Goal: Check status: Check status

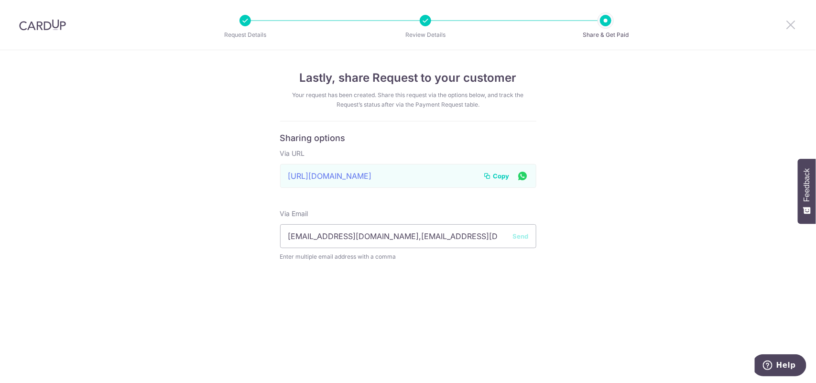
click at [789, 20] on icon at bounding box center [790, 25] width 11 height 12
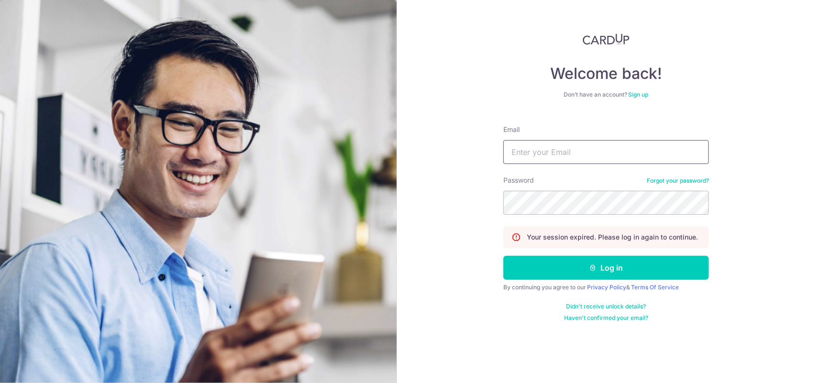
click at [613, 154] on input "Email" at bounding box center [605, 152] width 205 height 24
type input "[EMAIL_ADDRESS][DOMAIN_NAME]"
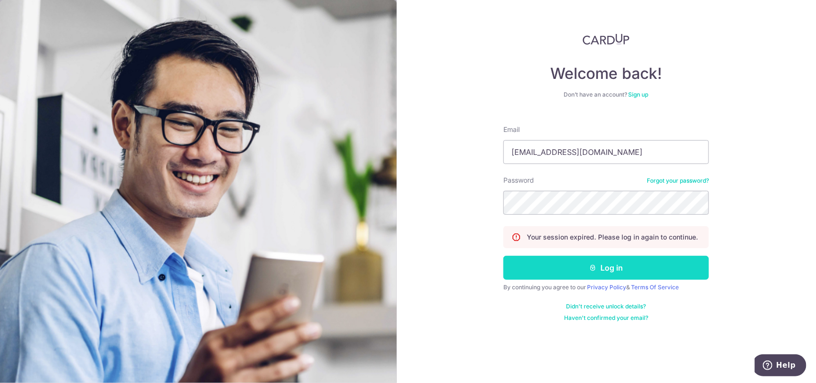
click at [590, 269] on icon "submit" at bounding box center [593, 268] width 8 height 8
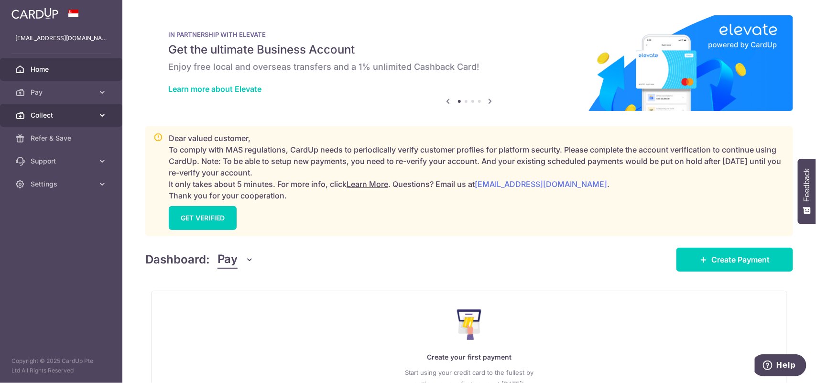
click at [32, 117] on span "Collect" at bounding box center [62, 115] width 63 height 10
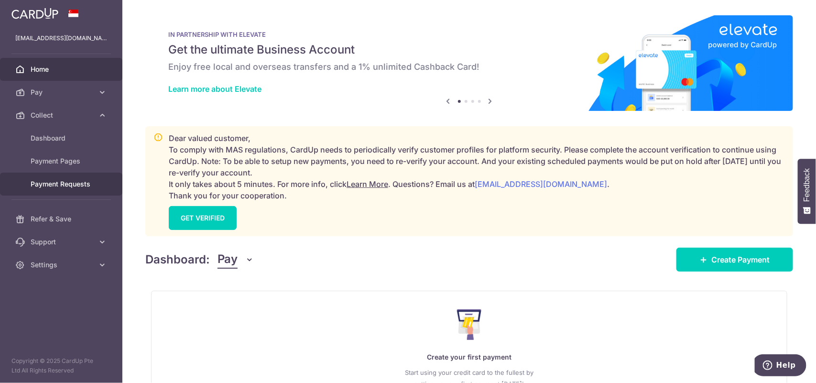
click at [41, 177] on link "Payment Requests" at bounding box center [61, 183] width 122 height 23
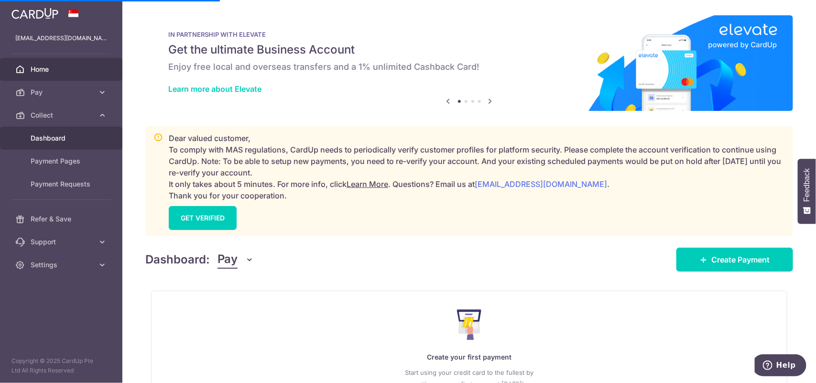
click at [47, 136] on span "Dashboard" at bounding box center [62, 138] width 63 height 10
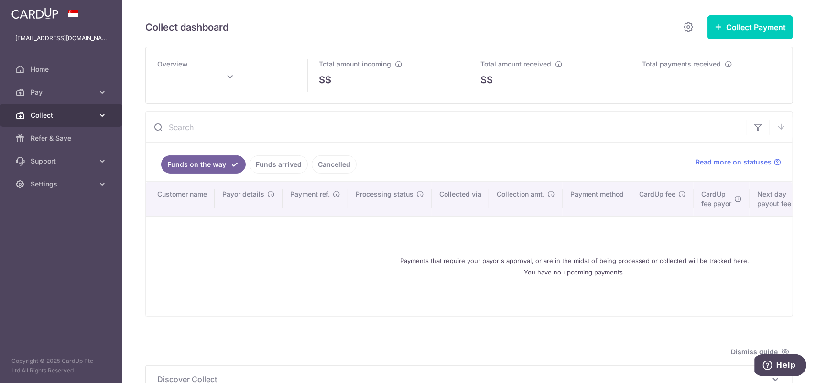
click at [43, 119] on span "Collect" at bounding box center [62, 115] width 63 height 10
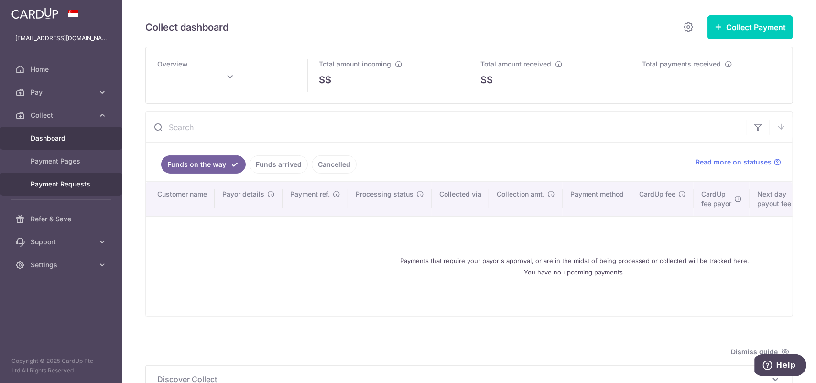
click at [51, 181] on span "Payment Requests" at bounding box center [62, 184] width 63 height 10
type input "[DATE]"
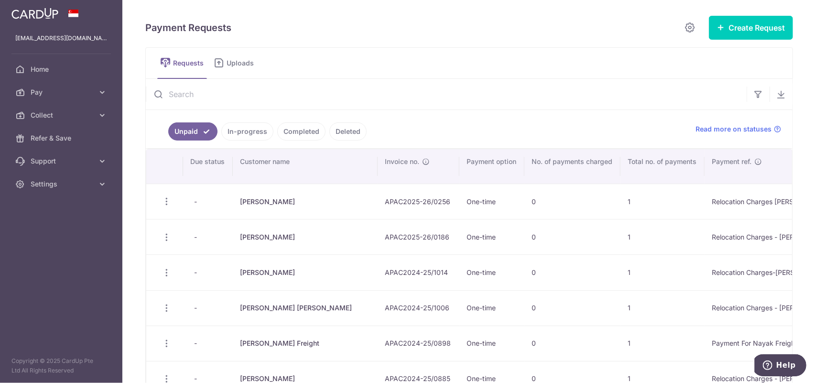
click at [236, 133] on link "In-progress" at bounding box center [247, 131] width 52 height 18
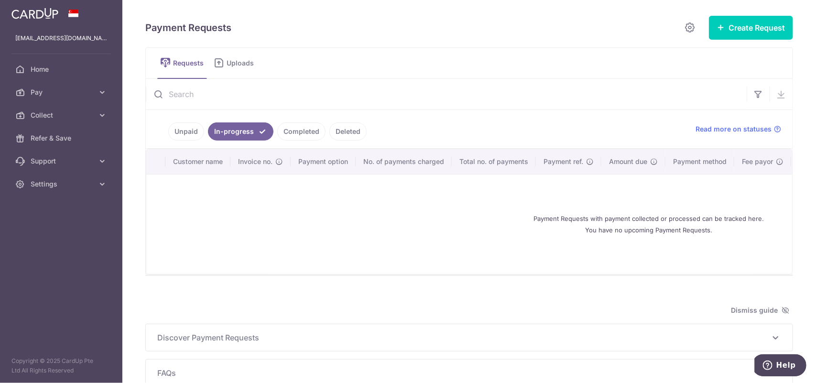
click at [301, 130] on link "Completed" at bounding box center [301, 131] width 48 height 18
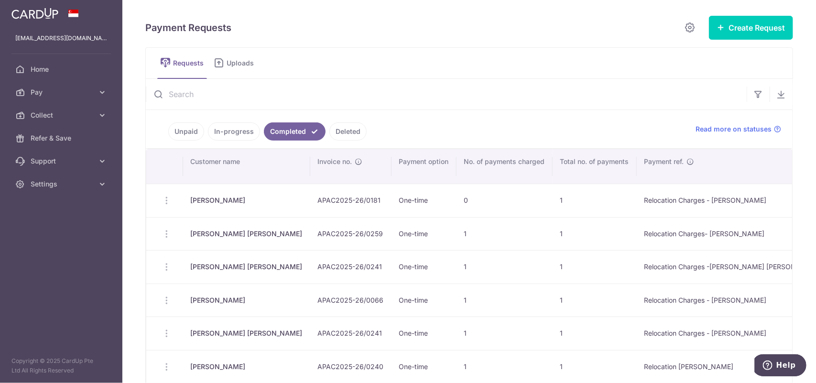
click at [264, 122] on link "Completed" at bounding box center [295, 131] width 62 height 18
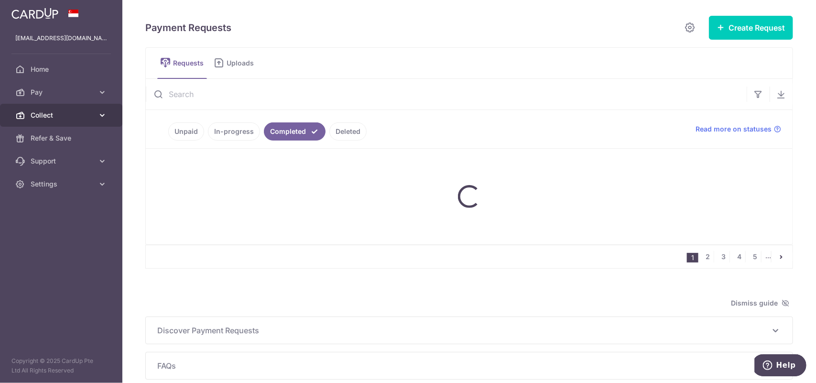
click at [37, 116] on span "Collect" at bounding box center [62, 115] width 63 height 10
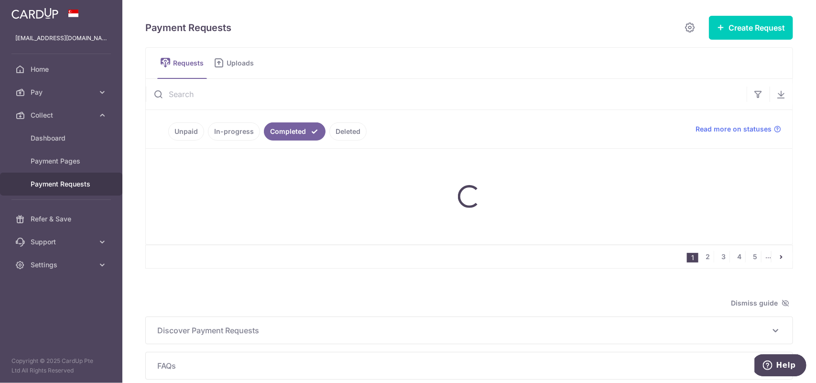
click at [48, 185] on span "Payment Requests" at bounding box center [62, 184] width 63 height 10
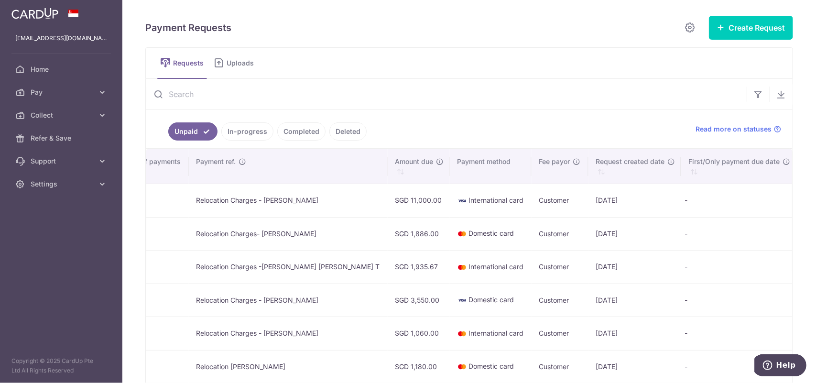
scroll to position [0, 510]
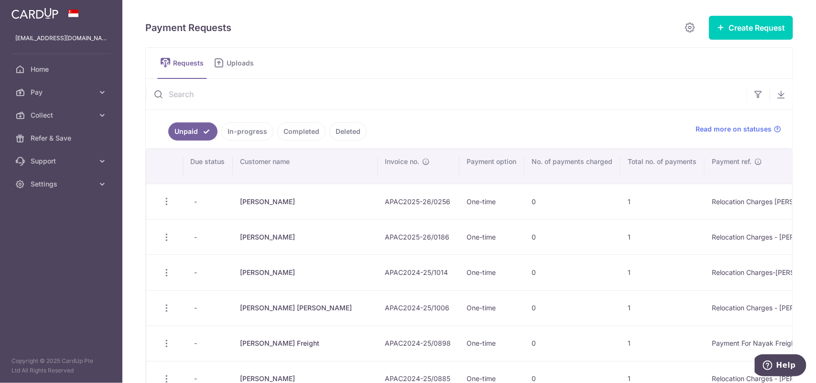
click at [524, 230] on td "0" at bounding box center [572, 236] width 96 height 35
click at [469, 123] on ul "Unpaid In-progress Completed Deleted" at bounding box center [415, 129] width 538 height 38
click at [199, 132] on link "Unpaid" at bounding box center [192, 131] width 49 height 18
click at [244, 130] on link "In-progress" at bounding box center [247, 131] width 52 height 18
click at [288, 134] on link "Completed" at bounding box center [301, 131] width 48 height 18
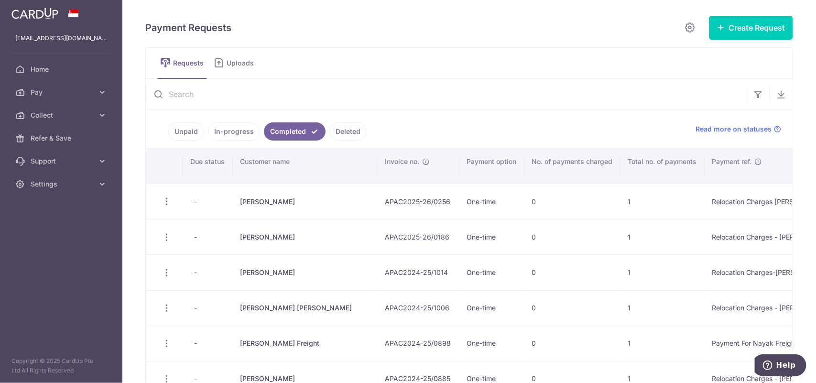
click at [349, 130] on link "Deleted" at bounding box center [347, 131] width 37 height 18
click at [193, 133] on link "Unpaid" at bounding box center [186, 131] width 36 height 18
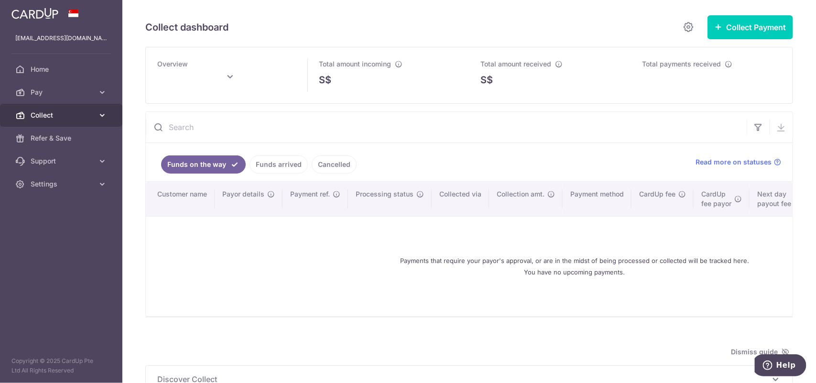
click at [101, 111] on icon at bounding box center [102, 115] width 10 height 10
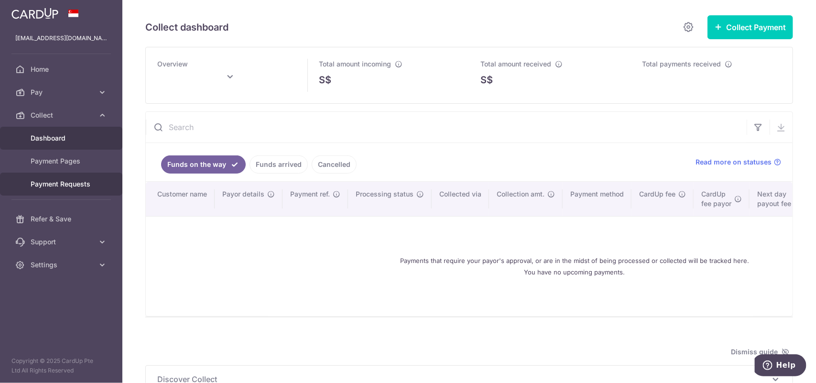
click at [43, 185] on span "Payment Requests" at bounding box center [62, 184] width 63 height 10
type input "[DATE]"
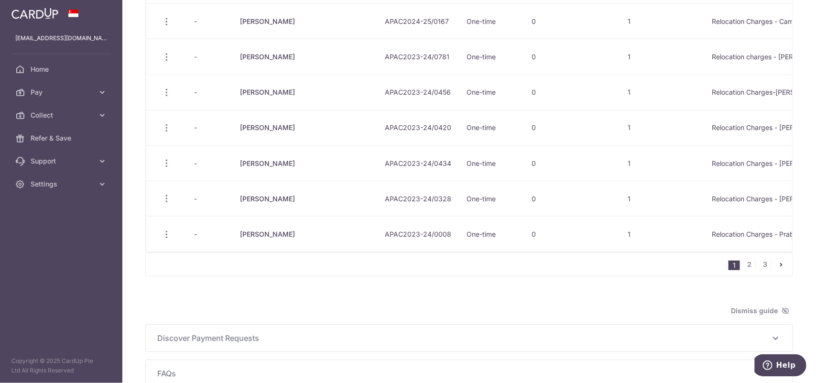
scroll to position [641, 0]
click at [743, 269] on link "2" at bounding box center [748, 263] width 11 height 11
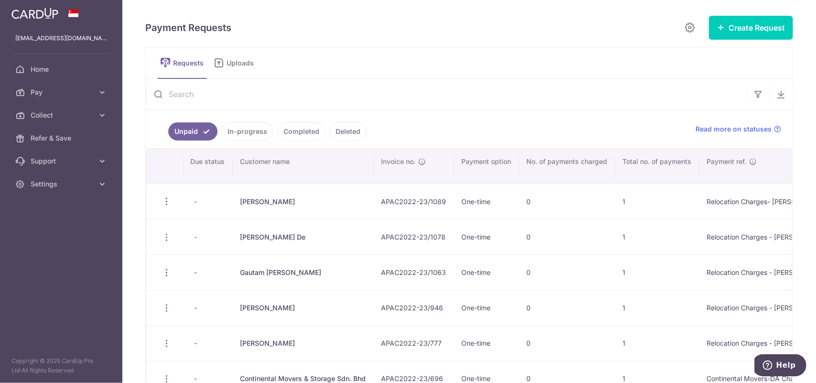
click at [331, 162] on th "Customer name" at bounding box center [303, 166] width 141 height 34
click at [746, 92] on button "button" at bounding box center [757, 94] width 23 height 23
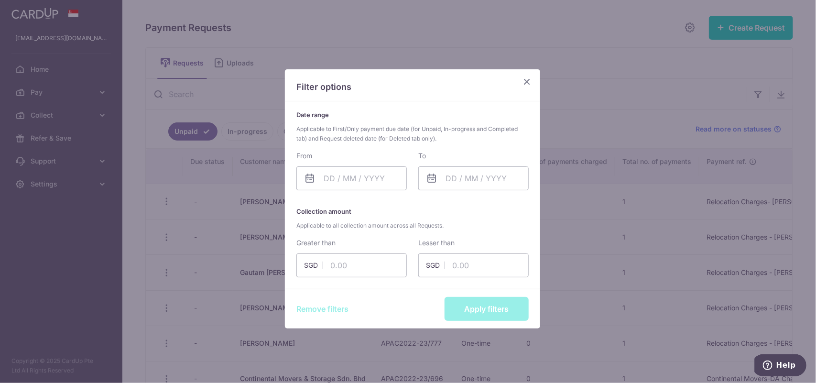
click at [345, 252] on div "Greater than SGD" at bounding box center [351, 257] width 110 height 39
click at [335, 271] on input "text" at bounding box center [351, 265] width 110 height 24
type input "11000.00"
click at [471, 299] on button "Apply filters" at bounding box center [486, 309] width 84 height 24
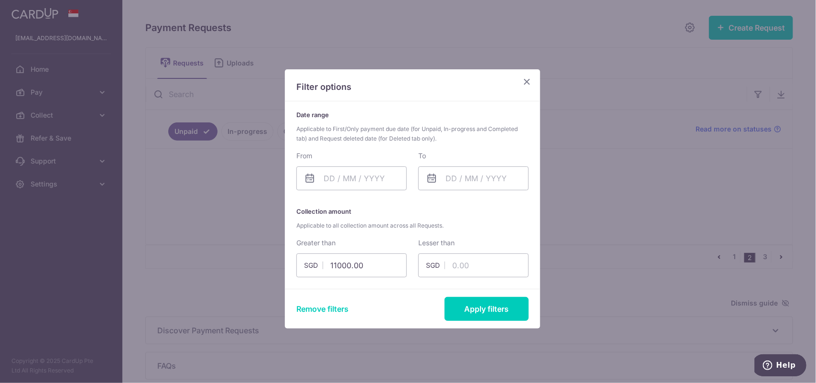
click at [609, 190] on div "Filter options Date range Applicable to First/Only payment due date (for Unpaid…" at bounding box center [408, 191] width 816 height 383
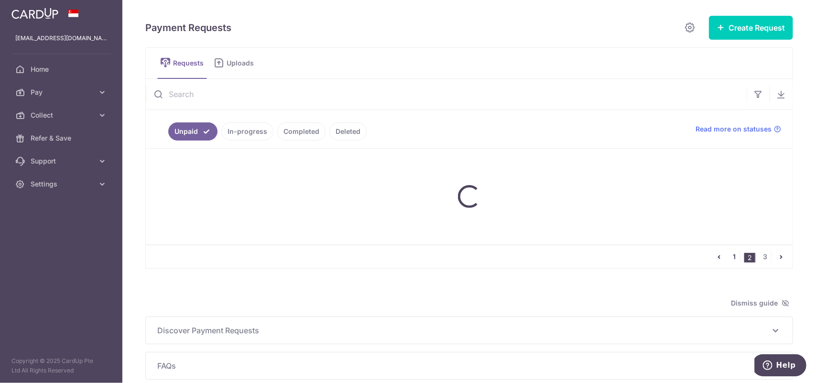
click at [728, 254] on link "1" at bounding box center [733, 256] width 11 height 11
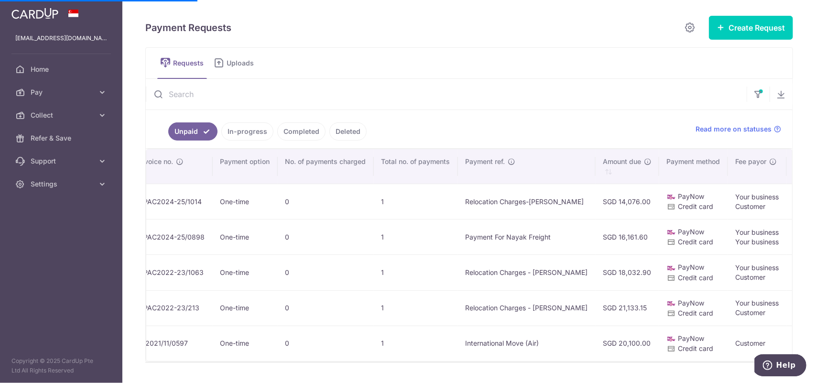
scroll to position [0, 209]
click at [759, 89] on button "button" at bounding box center [757, 94] width 23 height 23
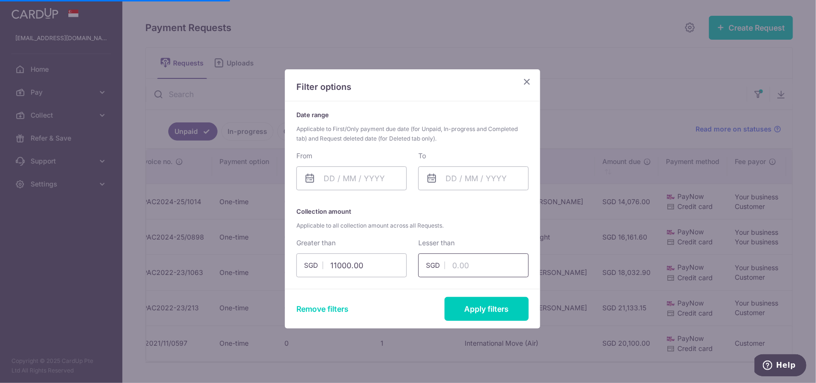
click at [470, 258] on input "text" at bounding box center [473, 265] width 110 height 24
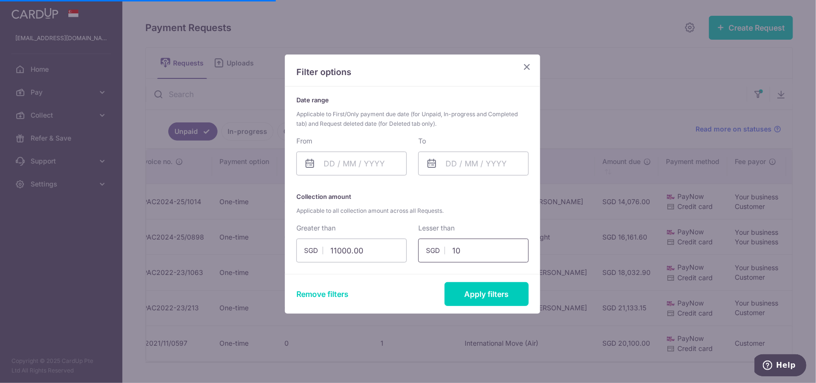
type input "1"
click at [383, 247] on input "11000.00" at bounding box center [351, 250] width 110 height 24
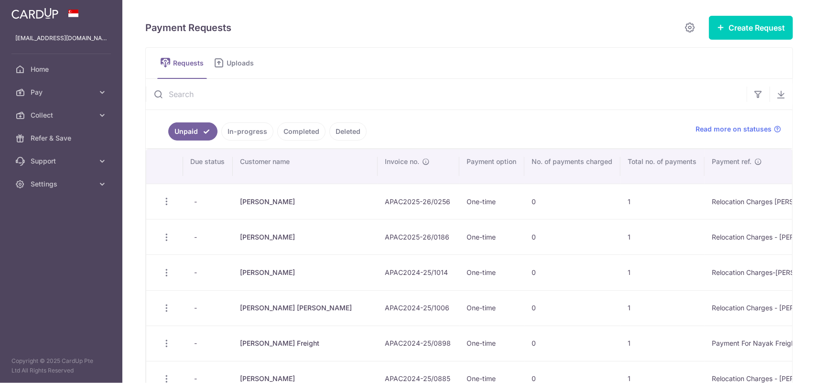
scroll to position [0, 0]
click at [753, 96] on icon "button" at bounding box center [758, 94] width 10 height 10
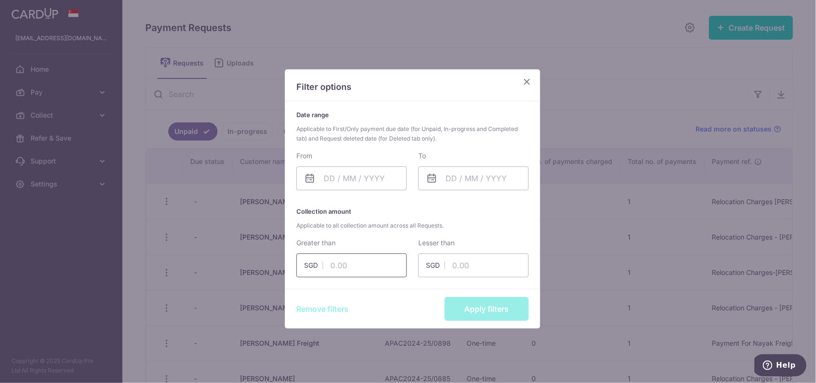
click at [357, 259] on input "text" at bounding box center [351, 265] width 110 height 24
type input "11000.00"
type input "0"
type input "11000.00"
click at [486, 294] on div "Remove filters Apply filters" at bounding box center [412, 309] width 255 height 40
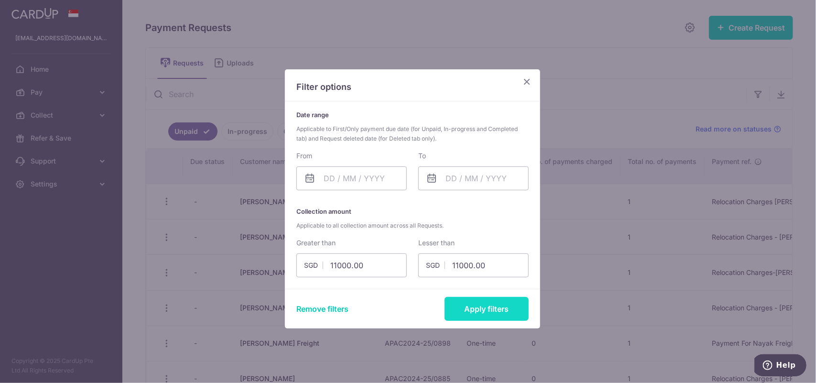
click at [486, 311] on button "Apply filters" at bounding box center [486, 309] width 84 height 24
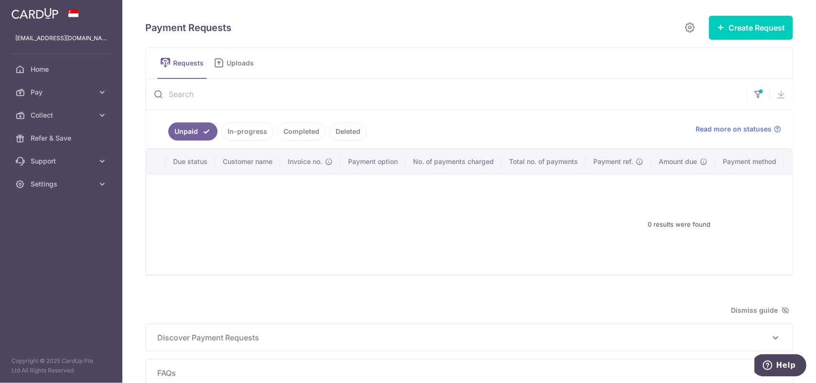
click at [251, 124] on link "In-progress" at bounding box center [247, 131] width 52 height 18
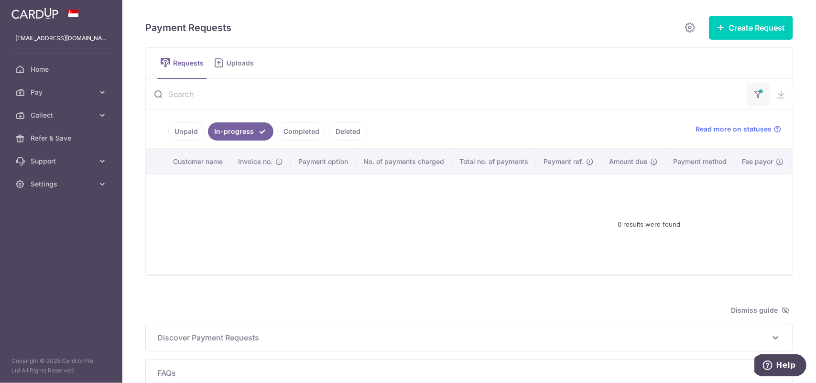
click at [752, 85] on button "button" at bounding box center [757, 94] width 23 height 23
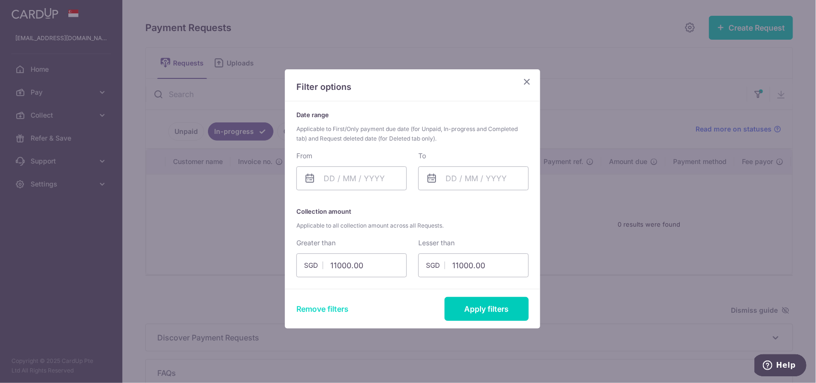
click at [328, 306] on button "Remove filters" at bounding box center [322, 308] width 52 height 11
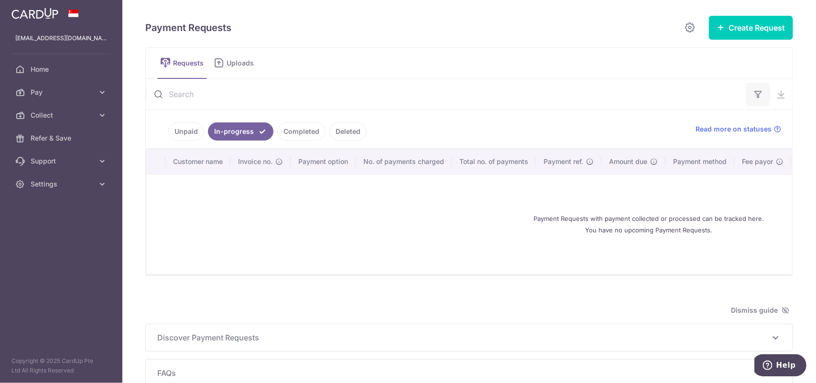
click at [753, 96] on icon "button" at bounding box center [758, 94] width 10 height 10
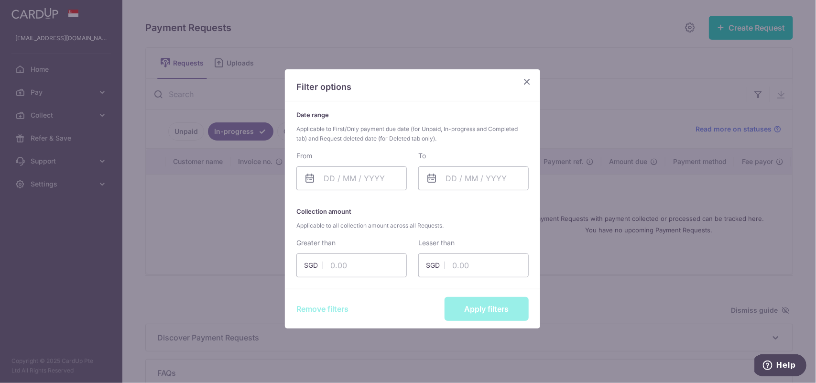
click at [189, 135] on div "Filter options Date range Applicable to First/Only payment due date (for Unpaid…" at bounding box center [408, 191] width 816 height 383
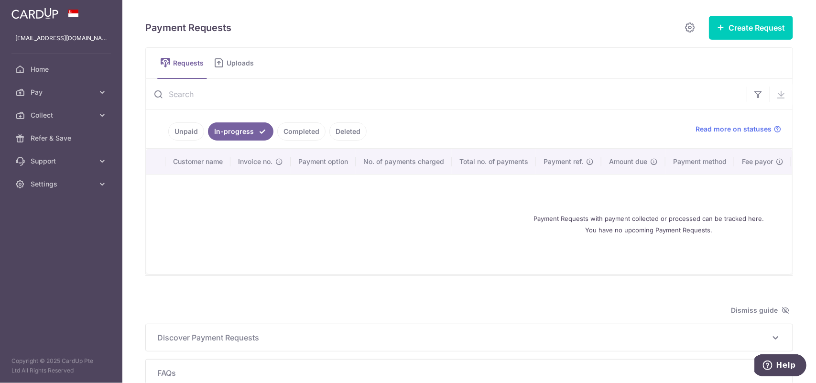
click at [189, 135] on link "Unpaid" at bounding box center [186, 131] width 36 height 18
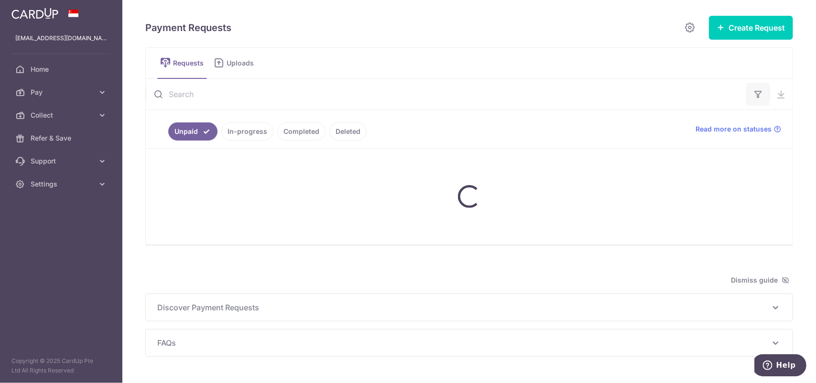
click at [757, 87] on button "button" at bounding box center [757, 94] width 23 height 23
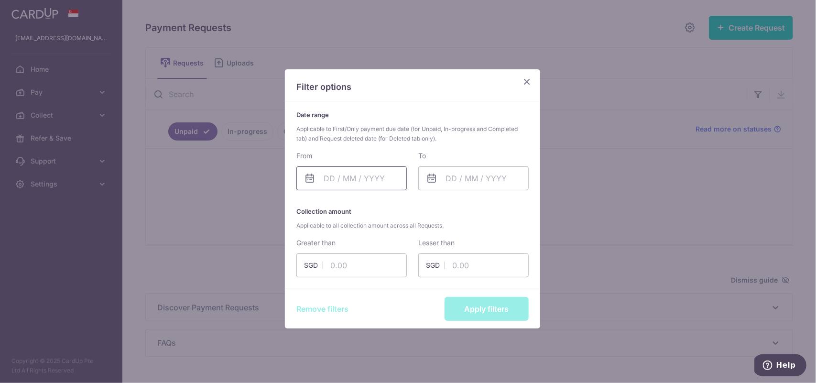
click at [326, 177] on input "text" at bounding box center [351, 178] width 110 height 24
click at [340, 182] on input "2508" at bounding box center [351, 178] width 110 height 24
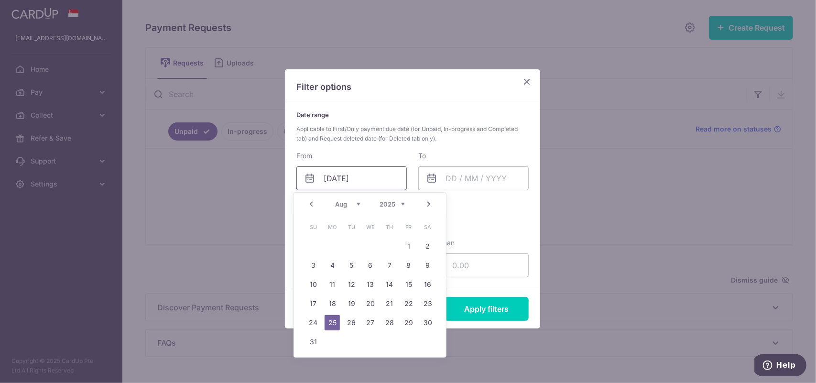
type input "25/08/2025"
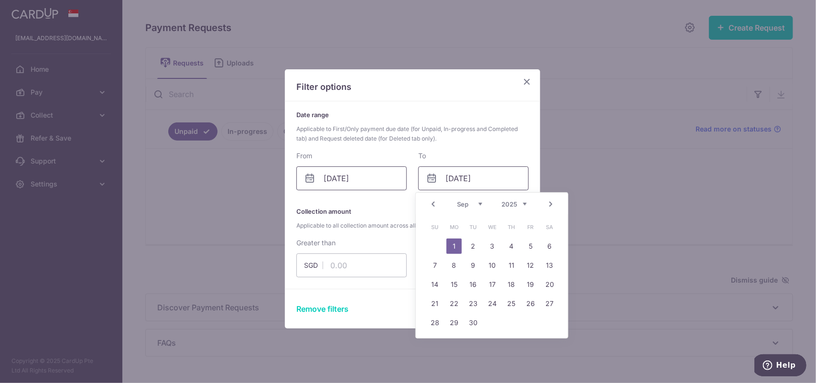
type input "01/09/2025"
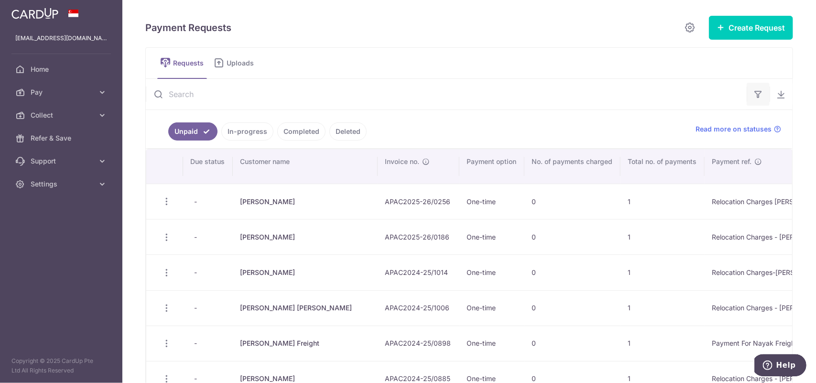
click at [758, 92] on button "button" at bounding box center [757, 94] width 23 height 23
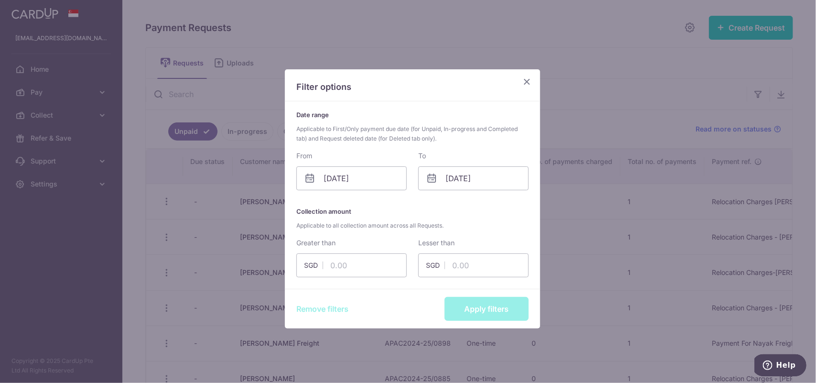
click at [488, 305] on div "Remove filters Apply filters" at bounding box center [412, 309] width 255 height 40
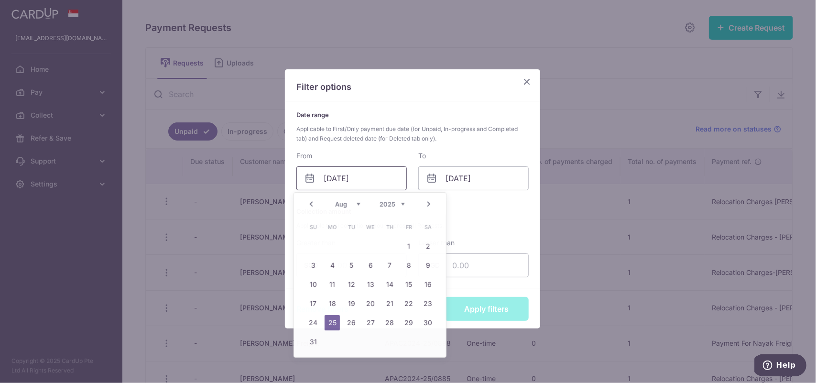
click at [388, 183] on input "25/08/2025" at bounding box center [351, 178] width 110 height 24
click at [331, 319] on link "25" at bounding box center [331, 322] width 15 height 15
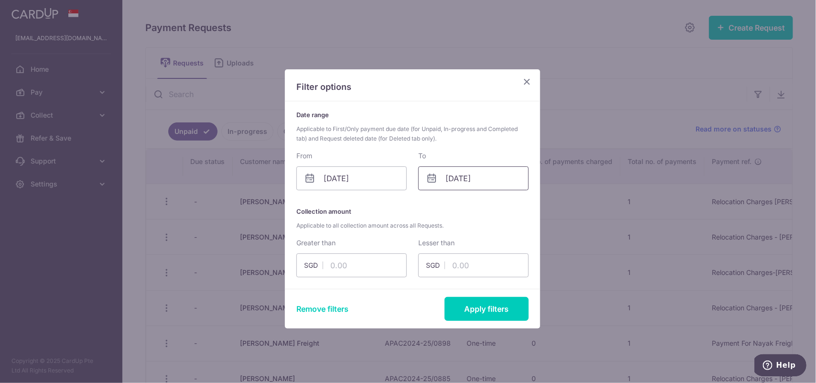
click at [483, 180] on input "01/09/2025" at bounding box center [473, 178] width 110 height 24
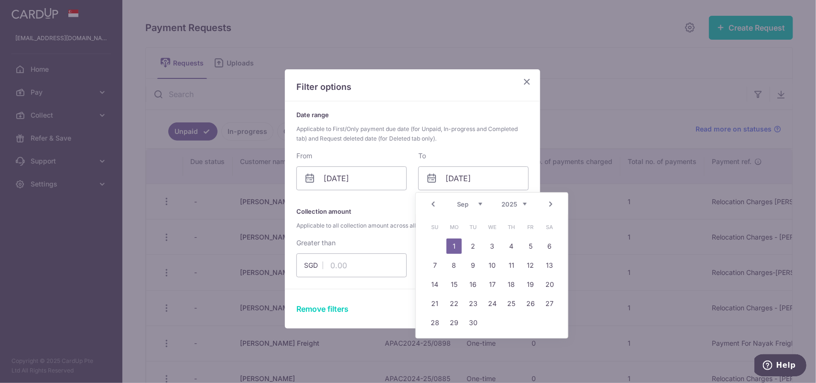
click at [456, 249] on link "1" at bounding box center [453, 245] width 15 height 15
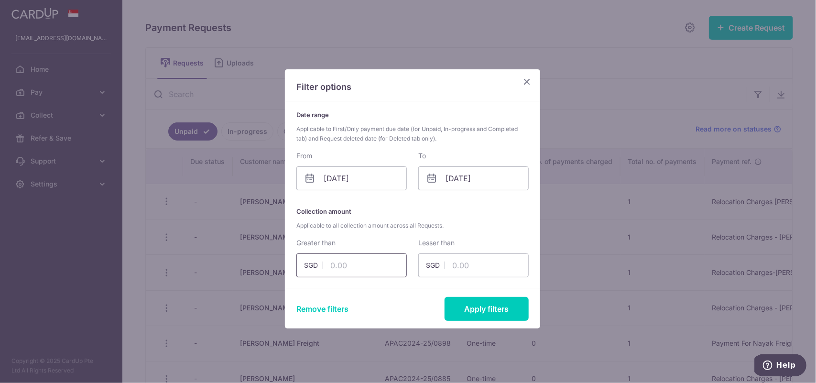
click at [350, 269] on input "text" at bounding box center [351, 265] width 110 height 24
type input "11000.00"
click at [470, 305] on button "Apply filters" at bounding box center [486, 309] width 84 height 24
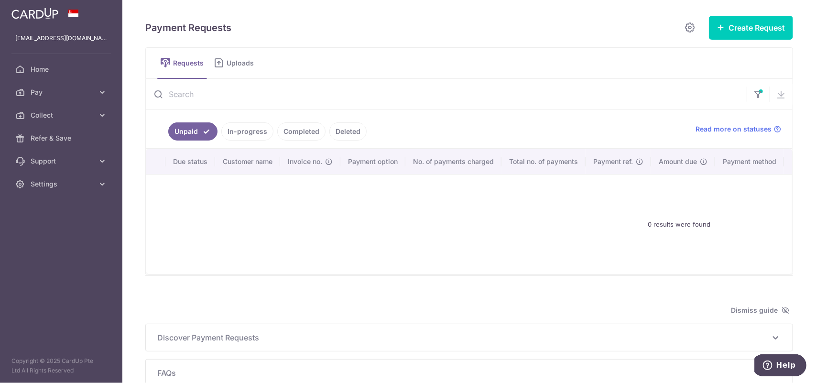
click at [246, 143] on ul "Unpaid In-progress Completed Deleted" at bounding box center [415, 129] width 538 height 38
click at [252, 133] on link "In-progress" at bounding box center [247, 131] width 52 height 18
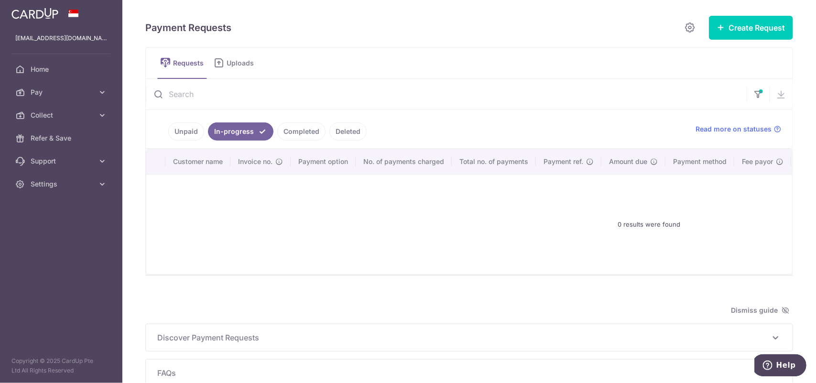
click at [288, 132] on link "Completed" at bounding box center [301, 131] width 48 height 18
click at [193, 68] on link "Requests" at bounding box center [182, 63] width 50 height 31
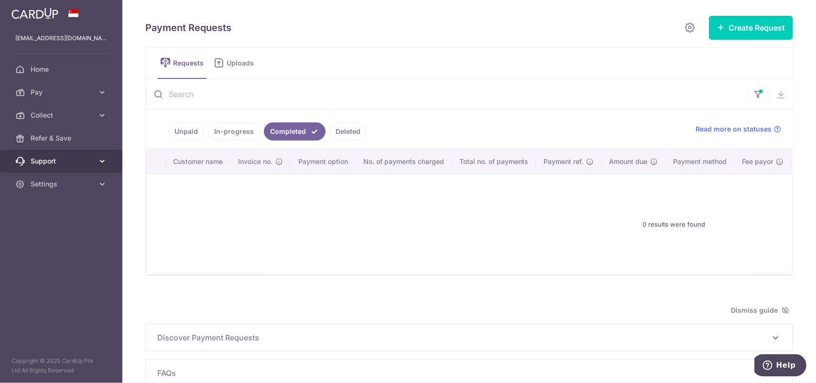
click at [43, 161] on span "Support" at bounding box center [62, 161] width 63 height 10
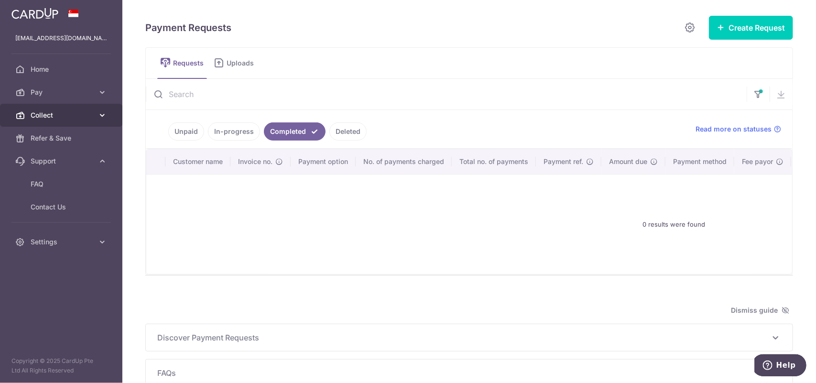
click at [49, 114] on span "Collect" at bounding box center [62, 115] width 63 height 10
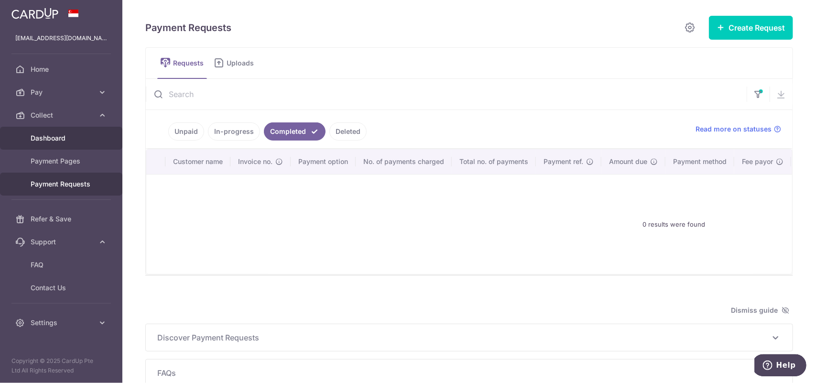
click at [49, 132] on link "Dashboard" at bounding box center [61, 138] width 122 height 23
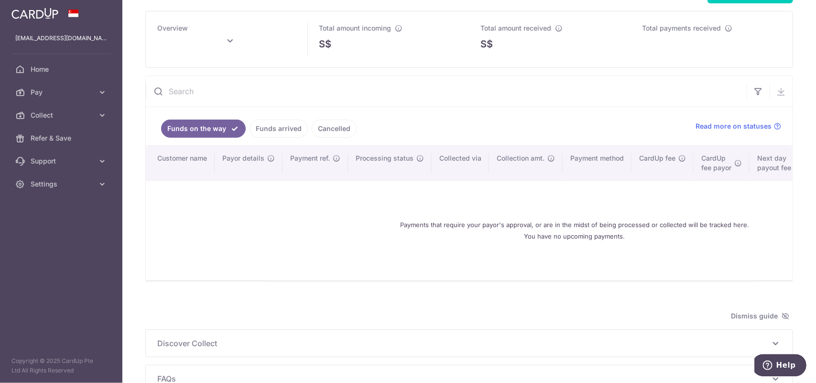
scroll to position [22, 0]
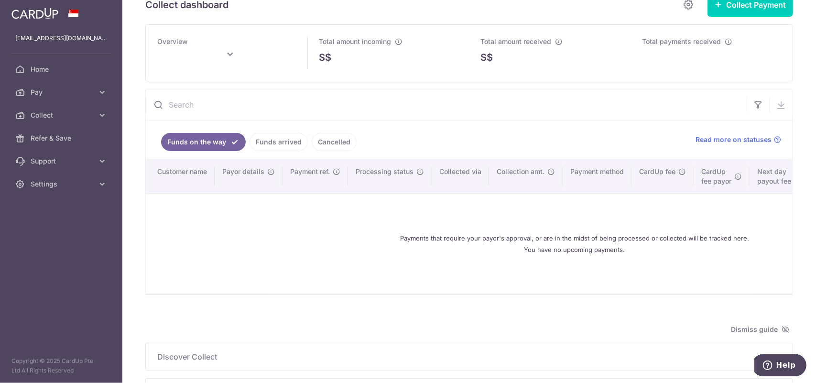
click at [283, 147] on link "Funds arrived" at bounding box center [278, 142] width 58 height 18
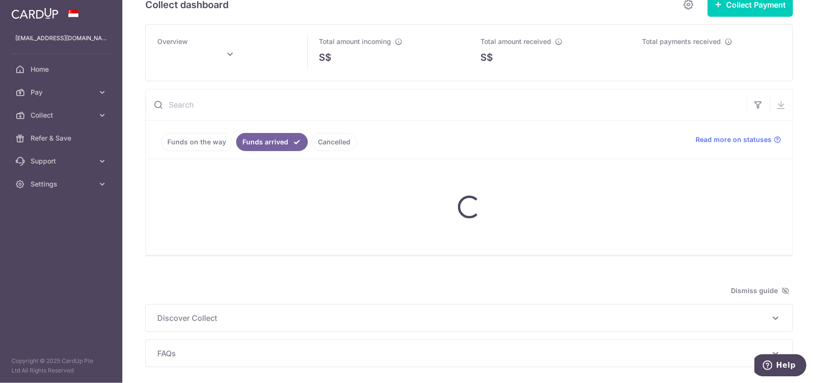
scroll to position [0, 0]
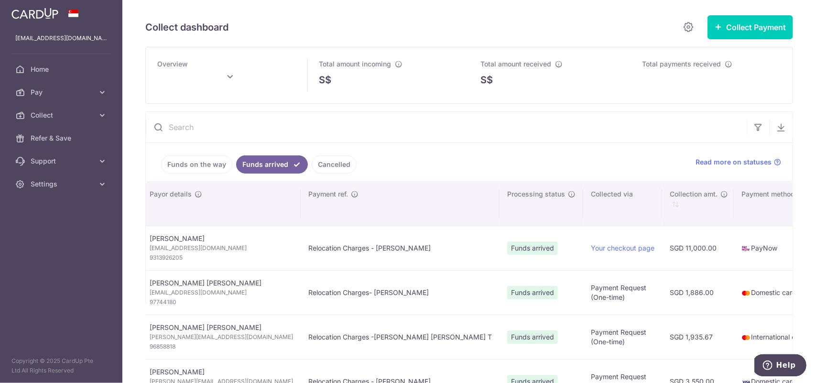
type input "October 2025"
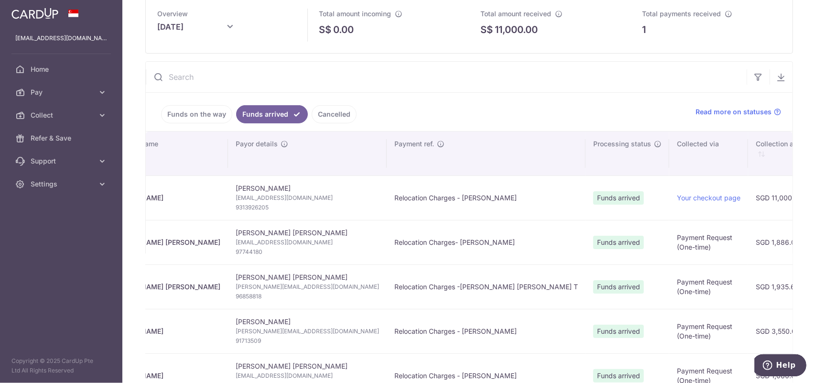
scroll to position [0, 49]
click at [676, 197] on link "Your checkout page" at bounding box center [708, 197] width 64 height 8
click at [399, 279] on td "Relocation Charges -Lin Fiona Yu T" at bounding box center [485, 286] width 199 height 44
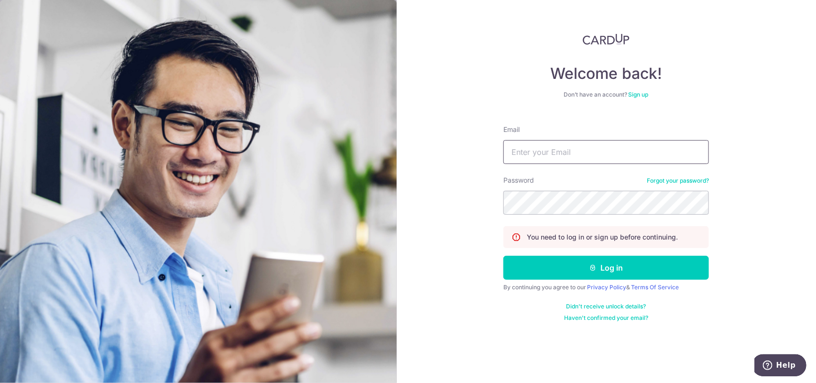
click at [548, 156] on input "Email" at bounding box center [605, 152] width 205 height 24
type input "[EMAIL_ADDRESS][DOMAIN_NAME]"
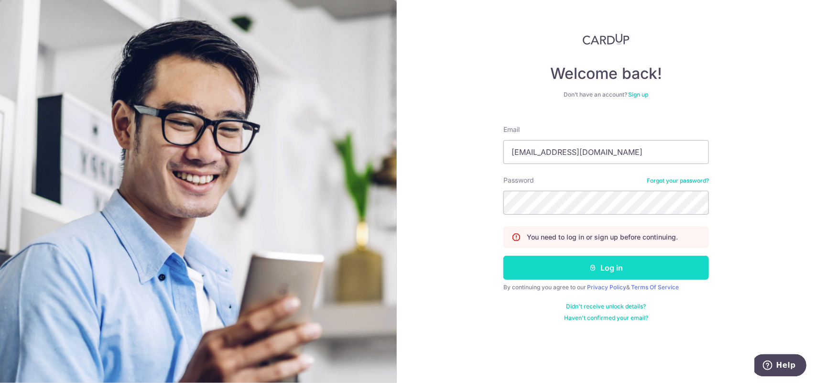
click at [635, 272] on button "Log in" at bounding box center [605, 268] width 205 height 24
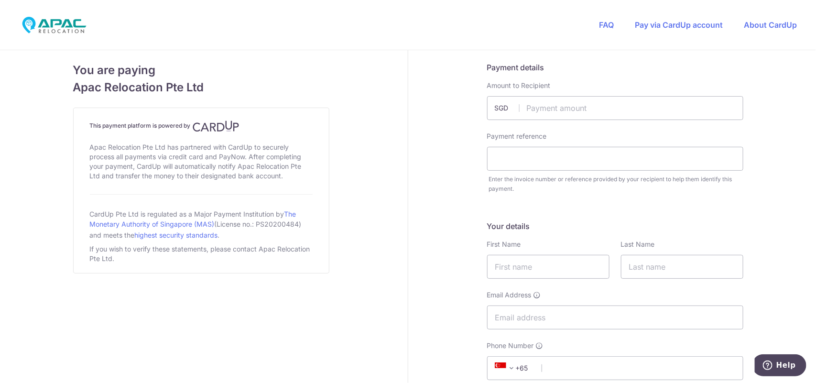
click at [321, 184] on div "This payment platform is powered by Apac Relocation Pte Ltd has partnered with …" at bounding box center [201, 190] width 256 height 166
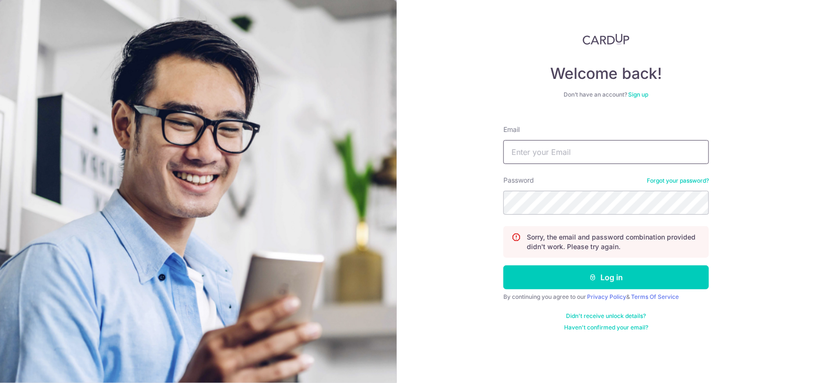
click at [512, 151] on input "Email" at bounding box center [605, 152] width 205 height 24
click at [644, 161] on input "[EMAIL_ADDRESS][DOMAIN_NAME]" at bounding box center [605, 152] width 205 height 24
type input "[EMAIL_ADDRESS][DOMAIN_NAME]"
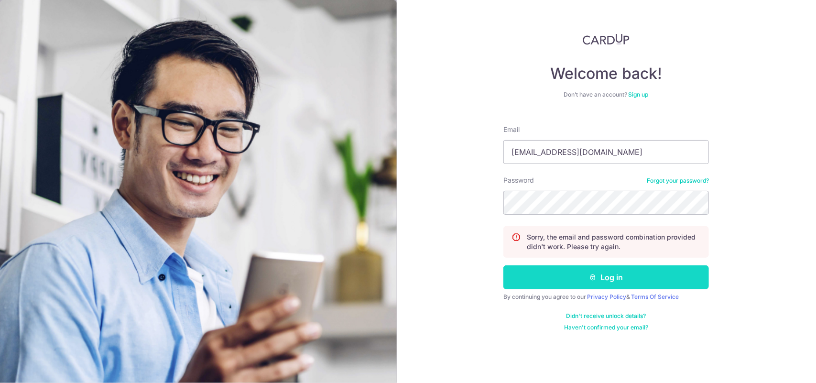
click at [589, 280] on icon "submit" at bounding box center [593, 277] width 8 height 8
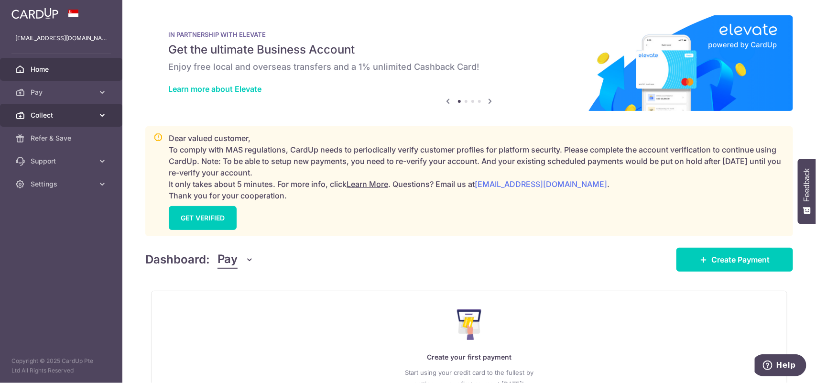
click at [50, 118] on span "Collect" at bounding box center [62, 115] width 63 height 10
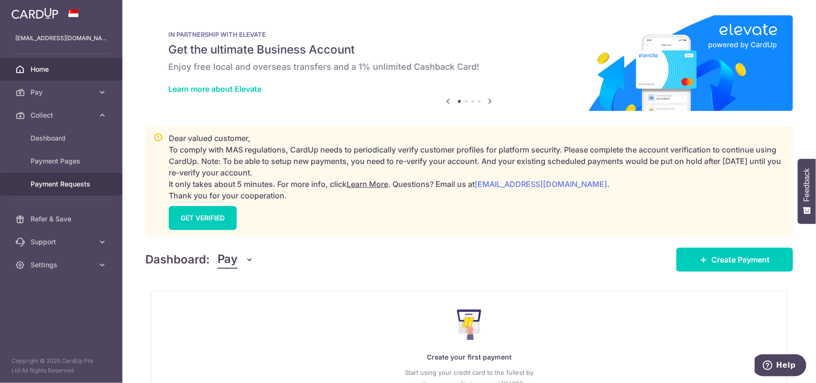
click at [43, 184] on span "Payment Requests" at bounding box center [62, 184] width 63 height 10
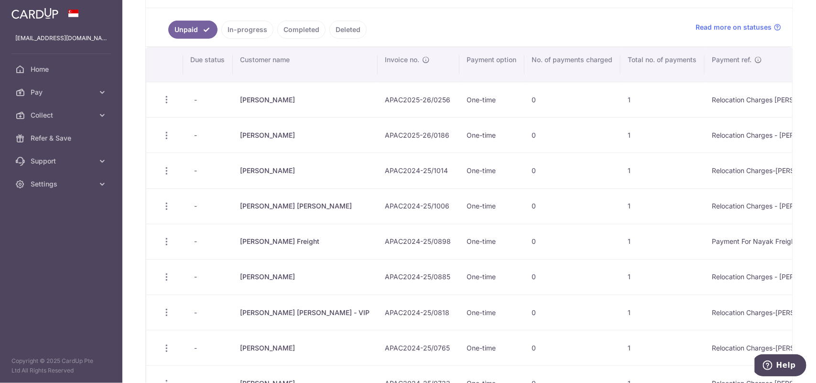
click at [249, 25] on link "In-progress" at bounding box center [247, 30] width 52 height 18
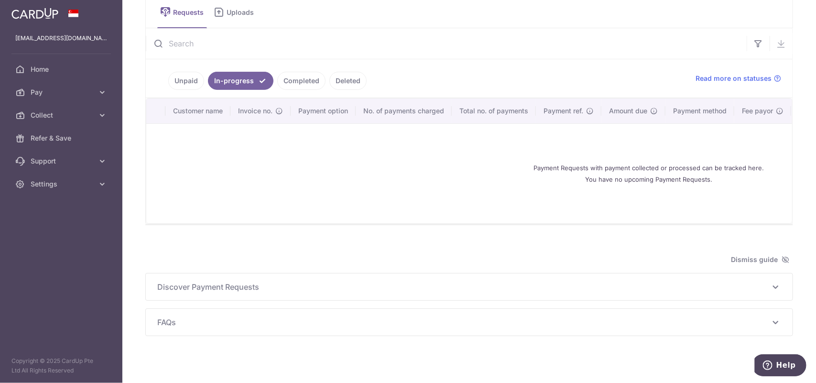
scroll to position [64, 0]
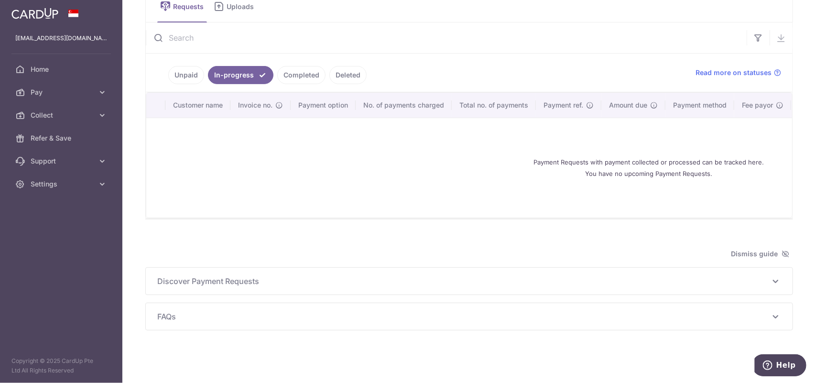
click at [296, 71] on link "Completed" at bounding box center [301, 75] width 48 height 18
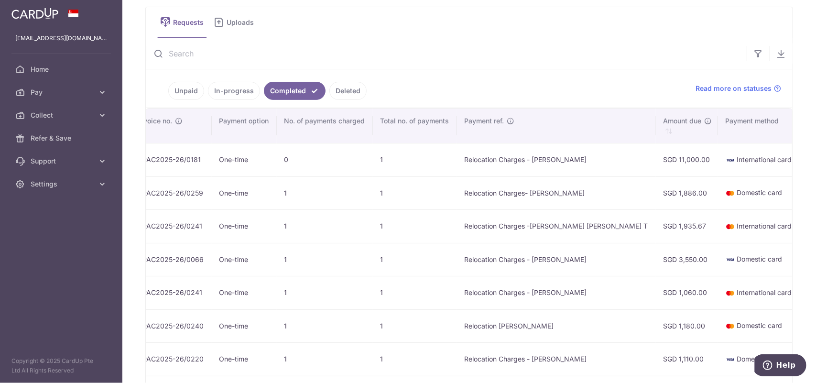
scroll to position [0, 0]
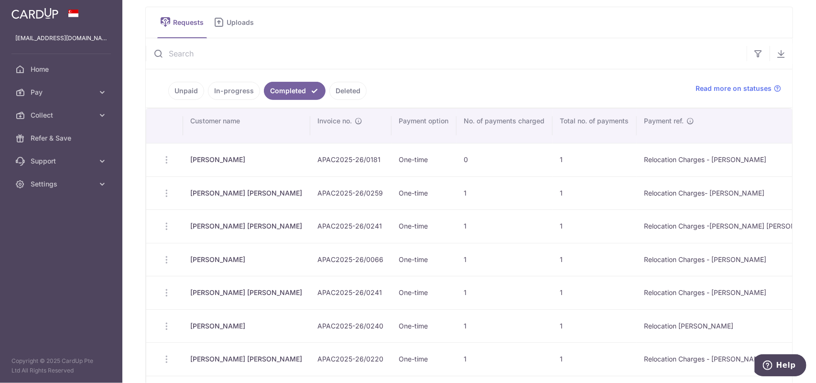
click at [187, 94] on link "Unpaid" at bounding box center [186, 91] width 36 height 18
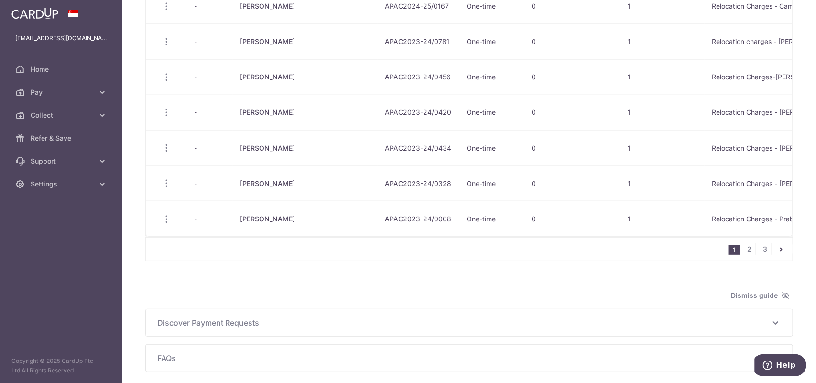
scroll to position [708, 0]
